Goal: Information Seeking & Learning: Learn about a topic

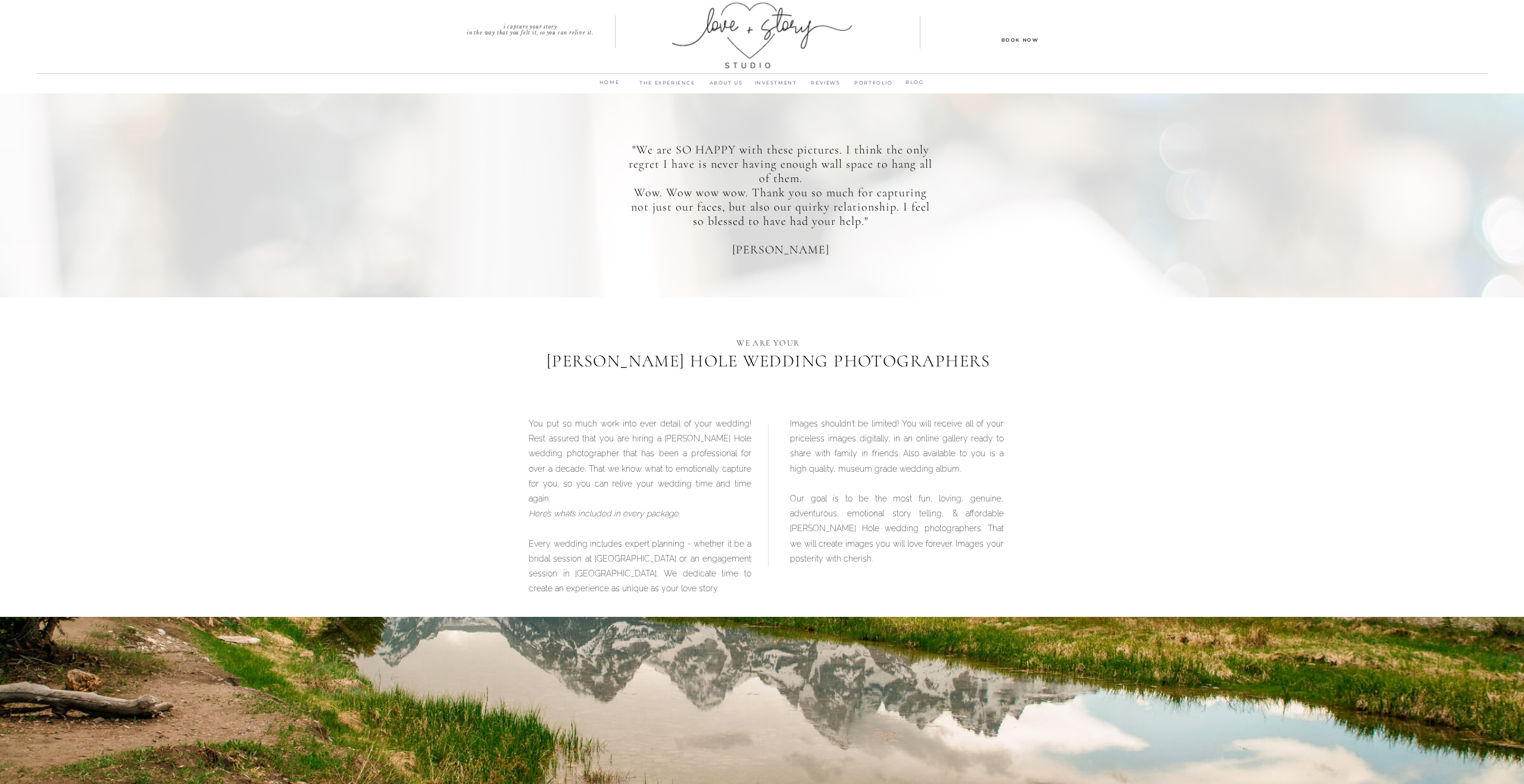
click at [766, 80] on p "INVESTMENT" at bounding box center [775, 87] width 50 height 17
click at [774, 79] on p "INVESTMENT" at bounding box center [775, 87] width 50 height 17
click at [822, 83] on p "REVIEWS" at bounding box center [825, 87] width 50 height 17
click at [782, 79] on p "INVESTMENT" at bounding box center [775, 87] width 50 height 17
click at [737, 80] on p "ABOUT us" at bounding box center [726, 87] width 49 height 17
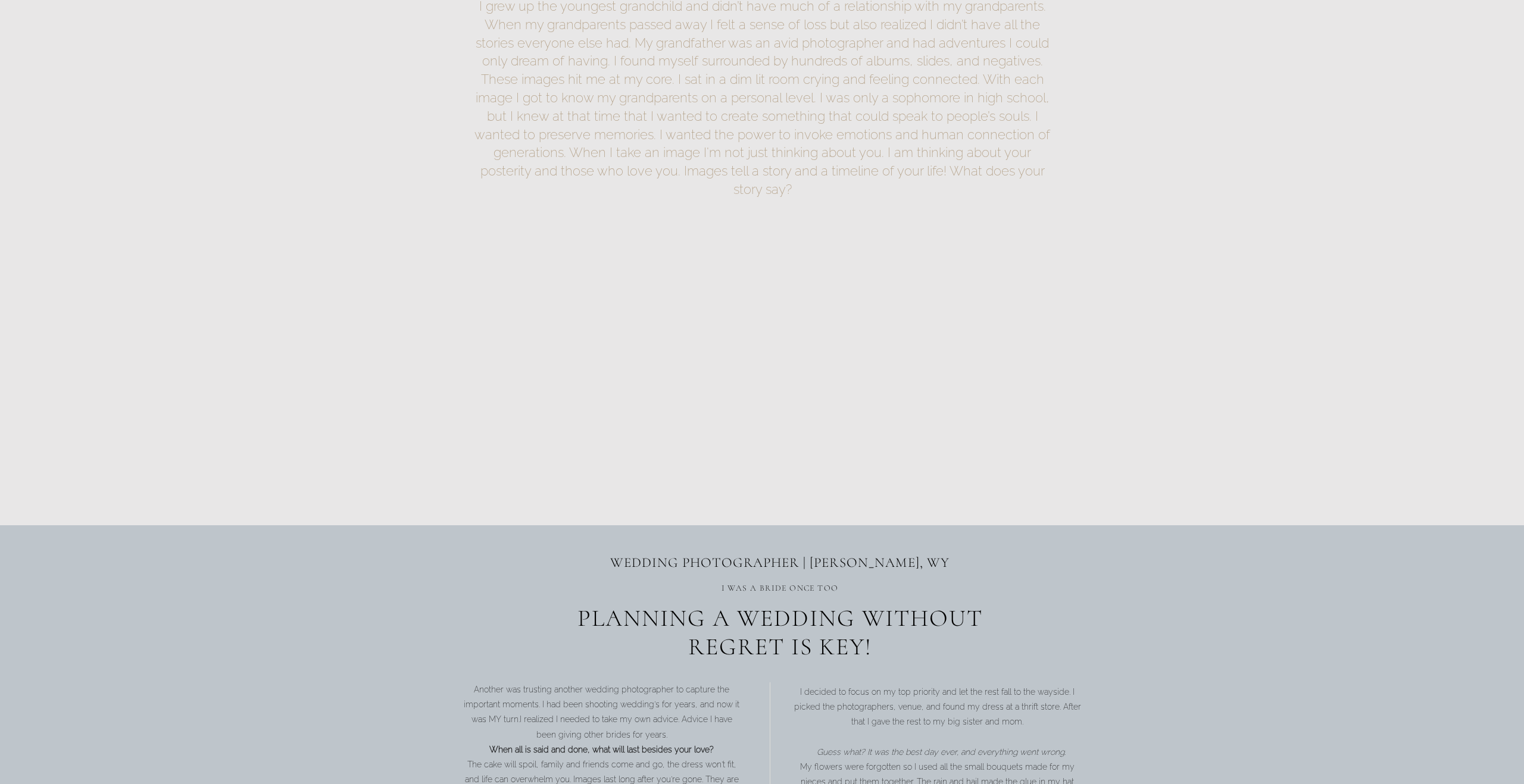
scroll to position [594, 0]
